Goal: Information Seeking & Learning: Understand process/instructions

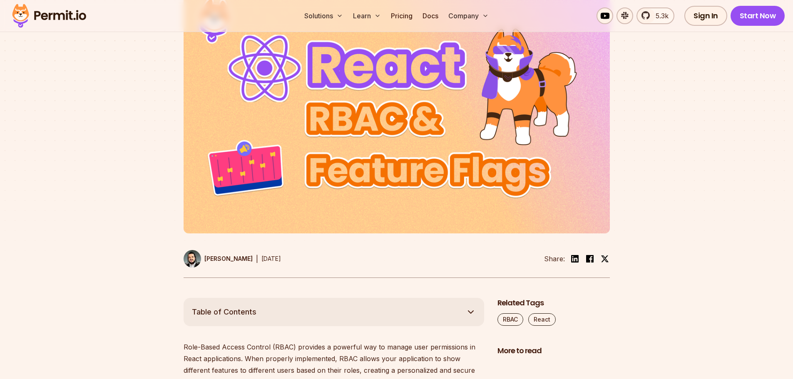
scroll to position [222, 0]
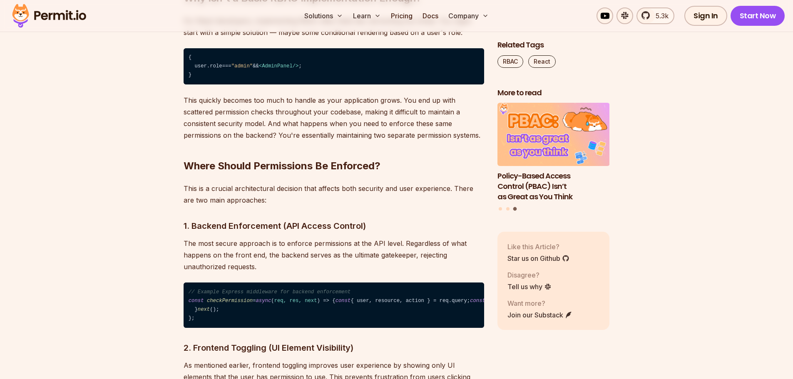
scroll to position [1165, 0]
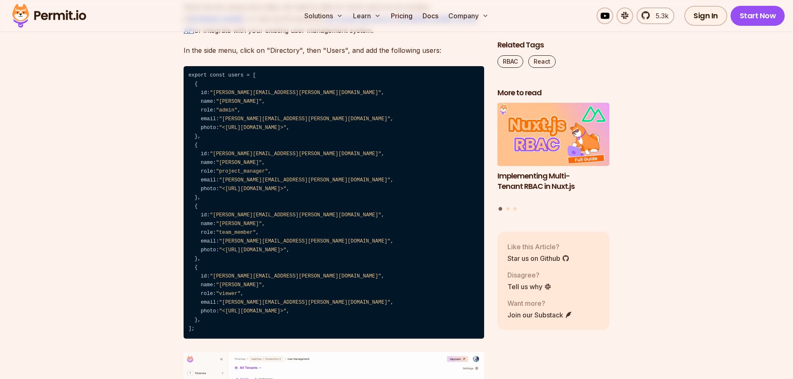
scroll to position [4314, 0]
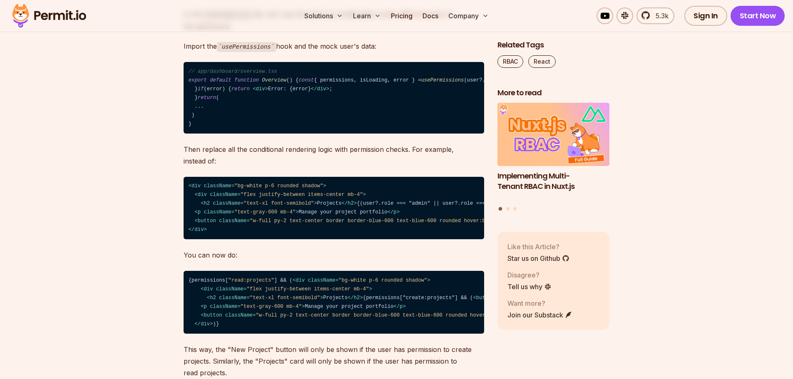
scroll to position [6727, 0]
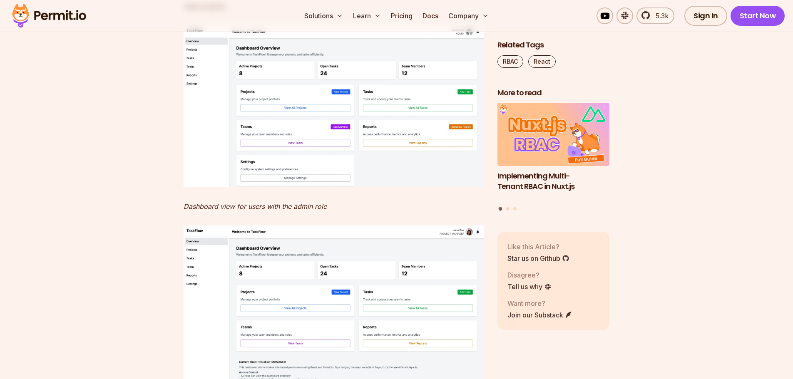
scroll to position [7087, 0]
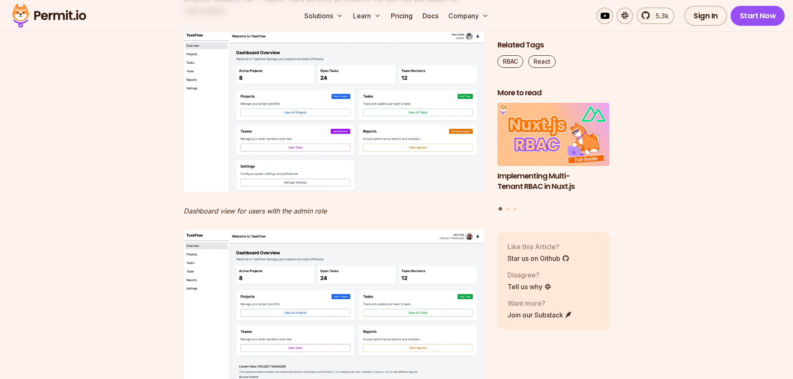
drag, startPoint x: 232, startPoint y: 343, endPoint x: 202, endPoint y: 169, distance: 176.8
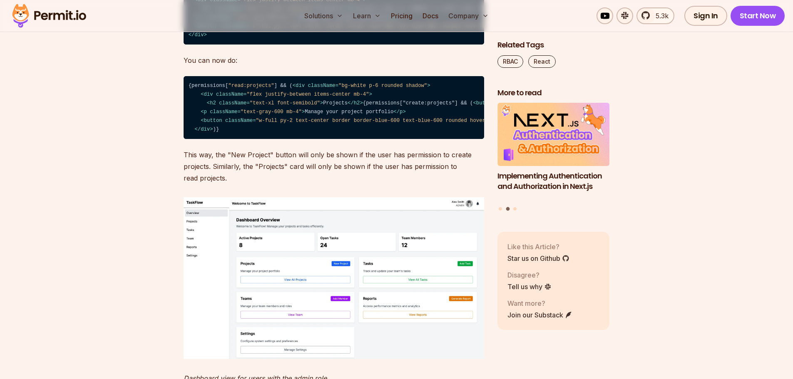
scroll to position [6907, 0]
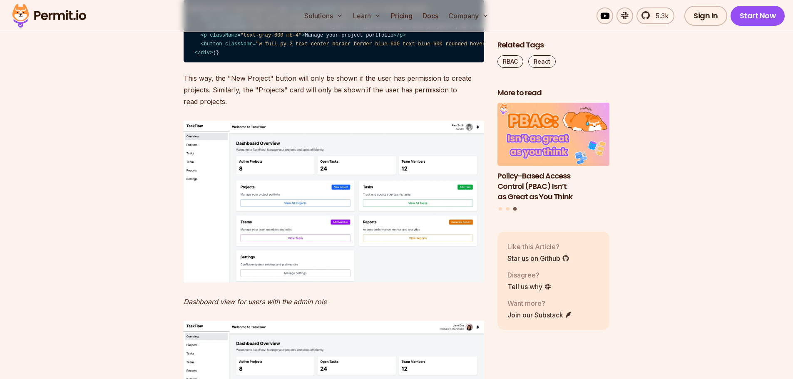
scroll to position [7004, 0]
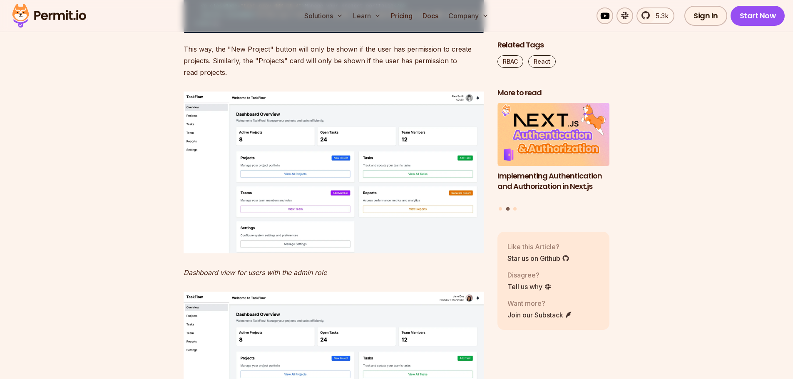
scroll to position [7032, 0]
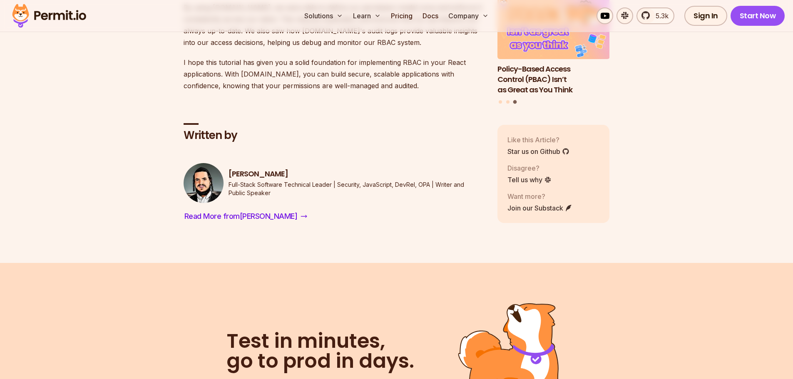
scroll to position [9064, 0]
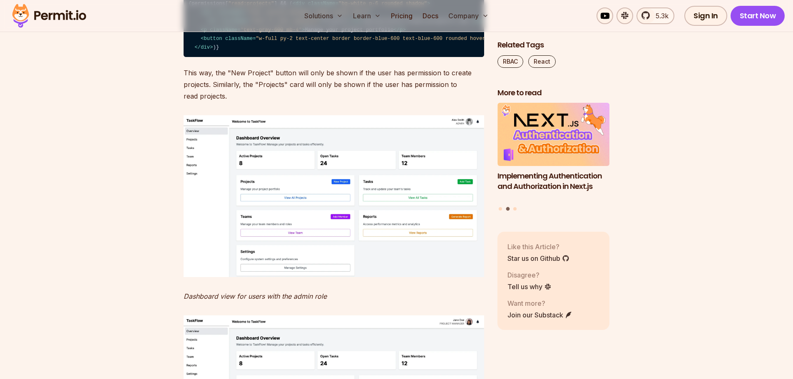
scroll to position [7006, 0]
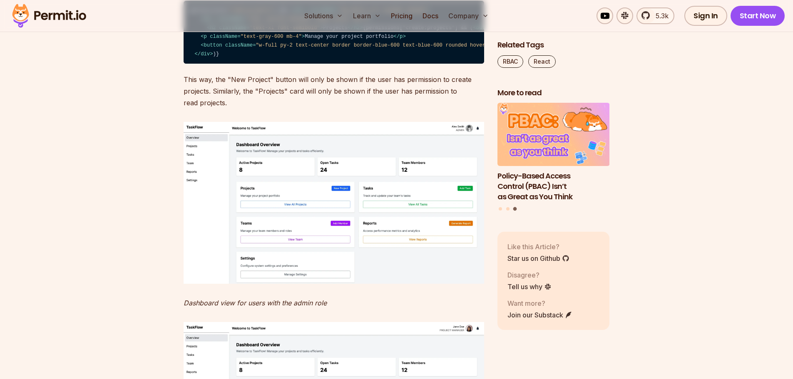
scroll to position [6996, 0]
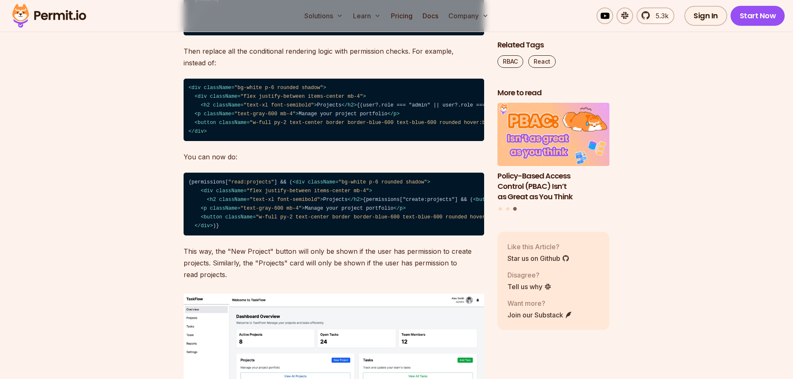
scroll to position [6829, 0]
